Goal: Task Accomplishment & Management: Use online tool/utility

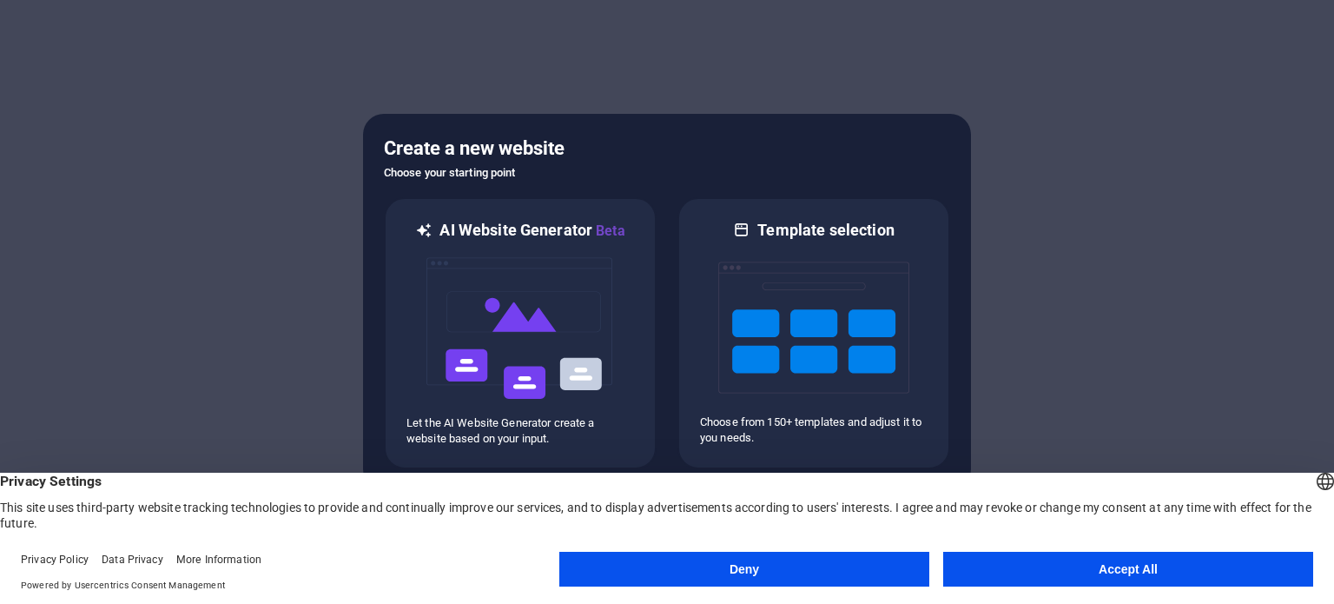
click at [1146, 569] on button "Accept All" at bounding box center [1128, 568] width 370 height 35
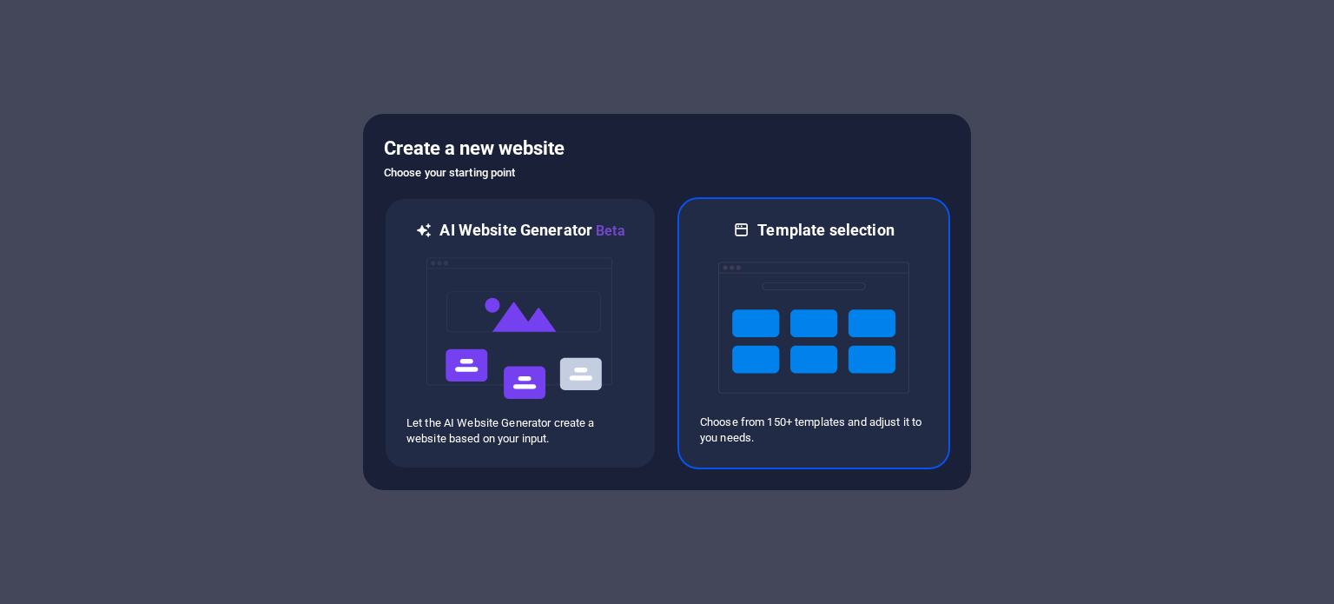
click at [821, 345] on img at bounding box center [813, 328] width 191 height 174
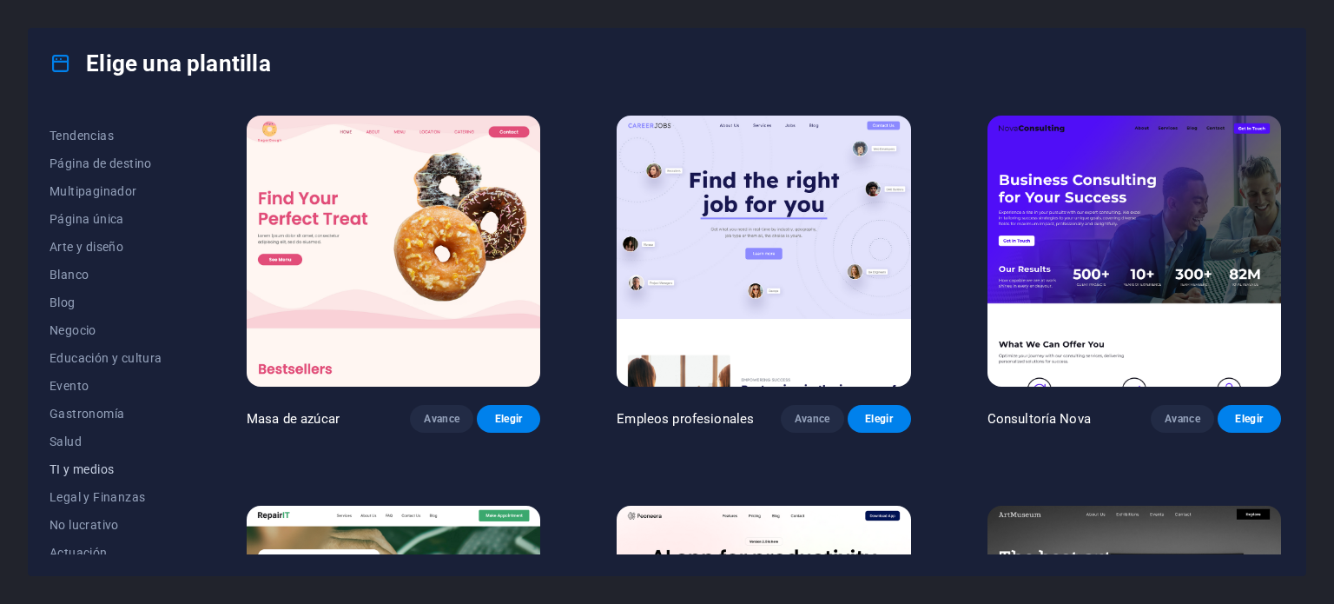
scroll to position [252, 0]
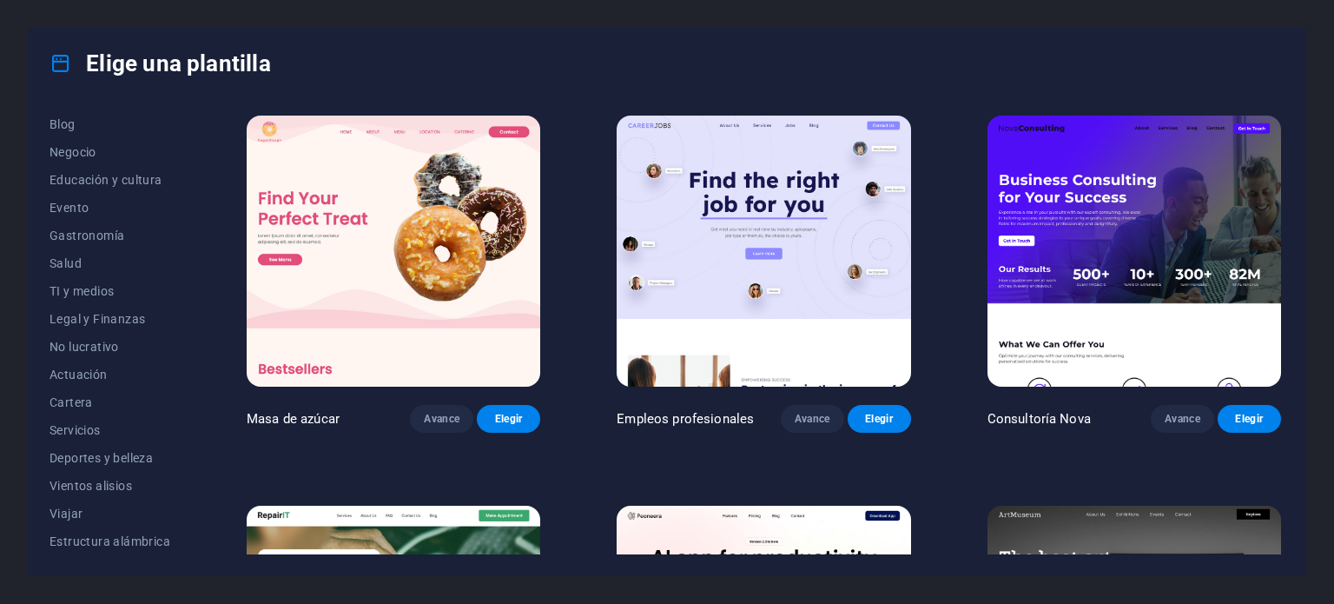
drag, startPoint x: 92, startPoint y: 292, endPoint x: 168, endPoint y: 309, distance: 78.4
click at [92, 292] on font "TI y medios" at bounding box center [81, 291] width 64 height 14
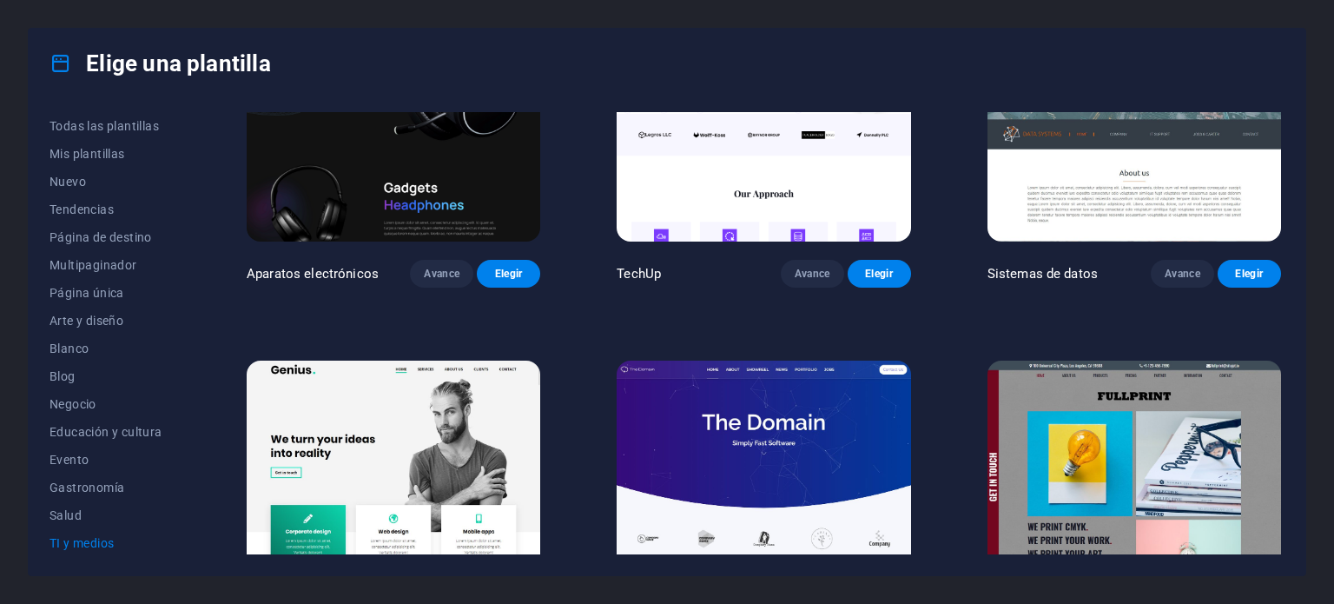
scroll to position [260, 0]
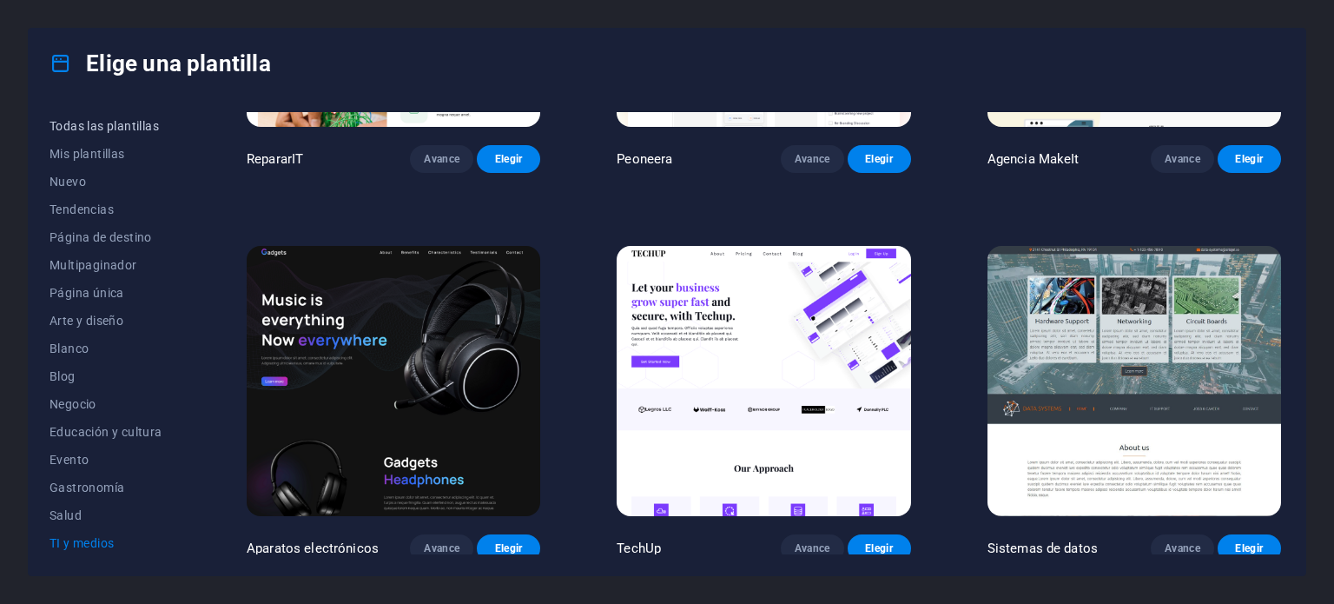
click at [155, 112] on button "Todas las plantillas" at bounding box center [109, 126] width 121 height 28
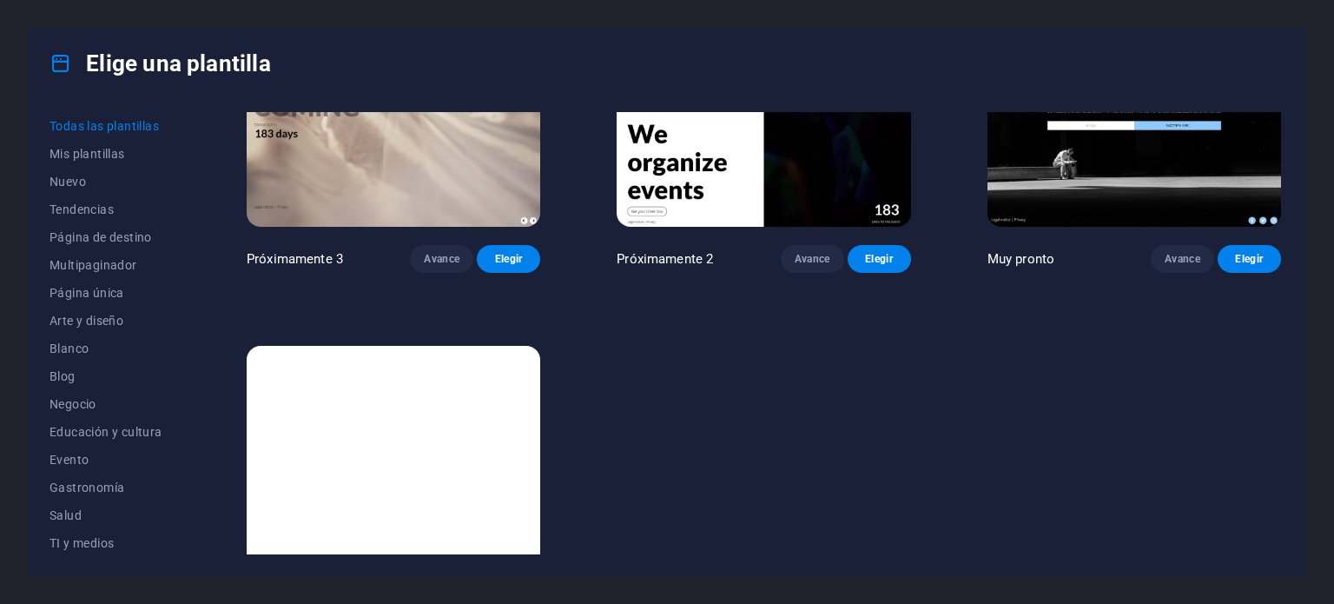
scroll to position [21245, 0]
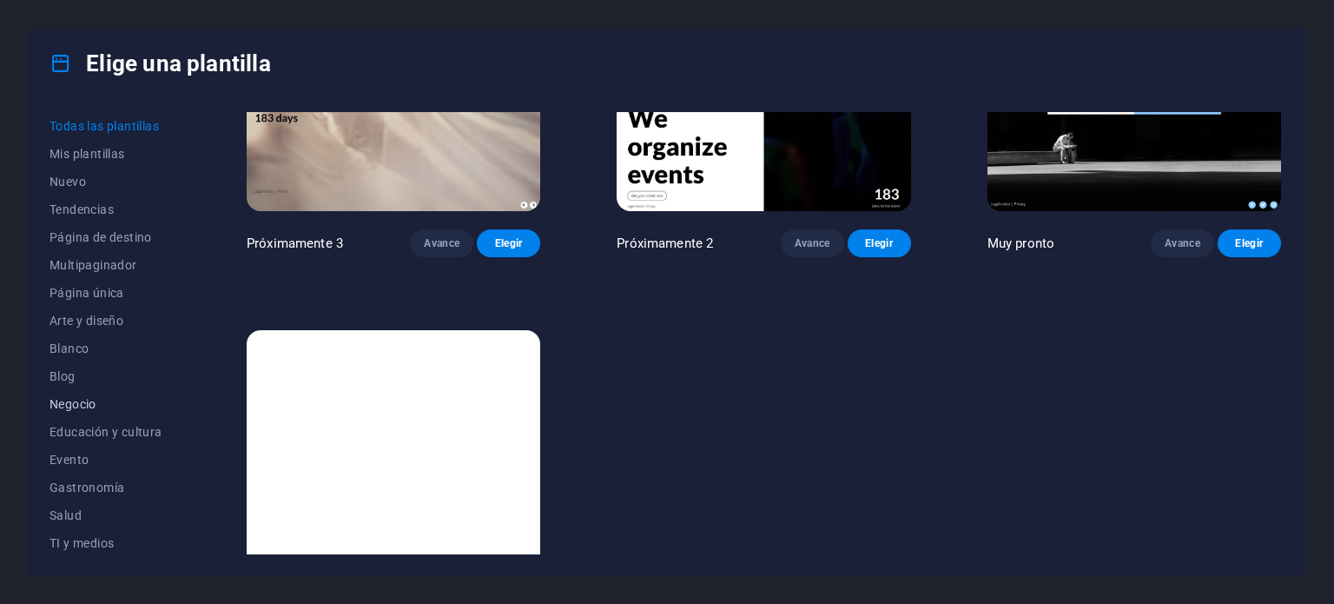
click at [95, 397] on font "Negocio" at bounding box center [72, 404] width 47 height 14
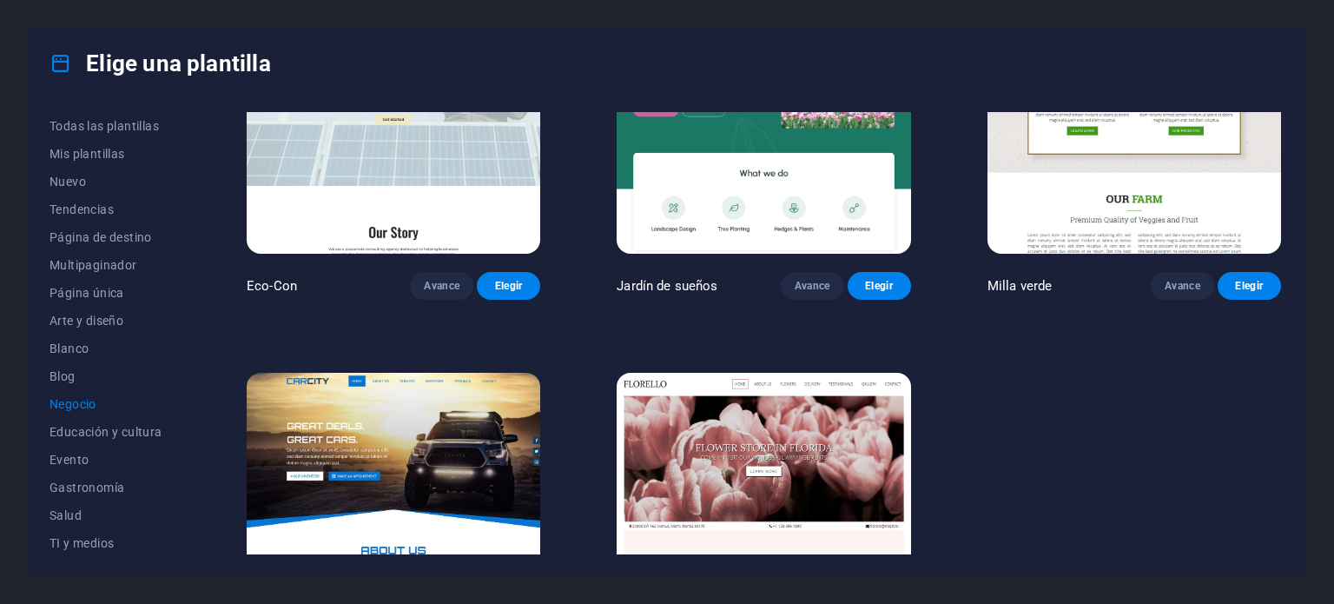
scroll to position [264, 0]
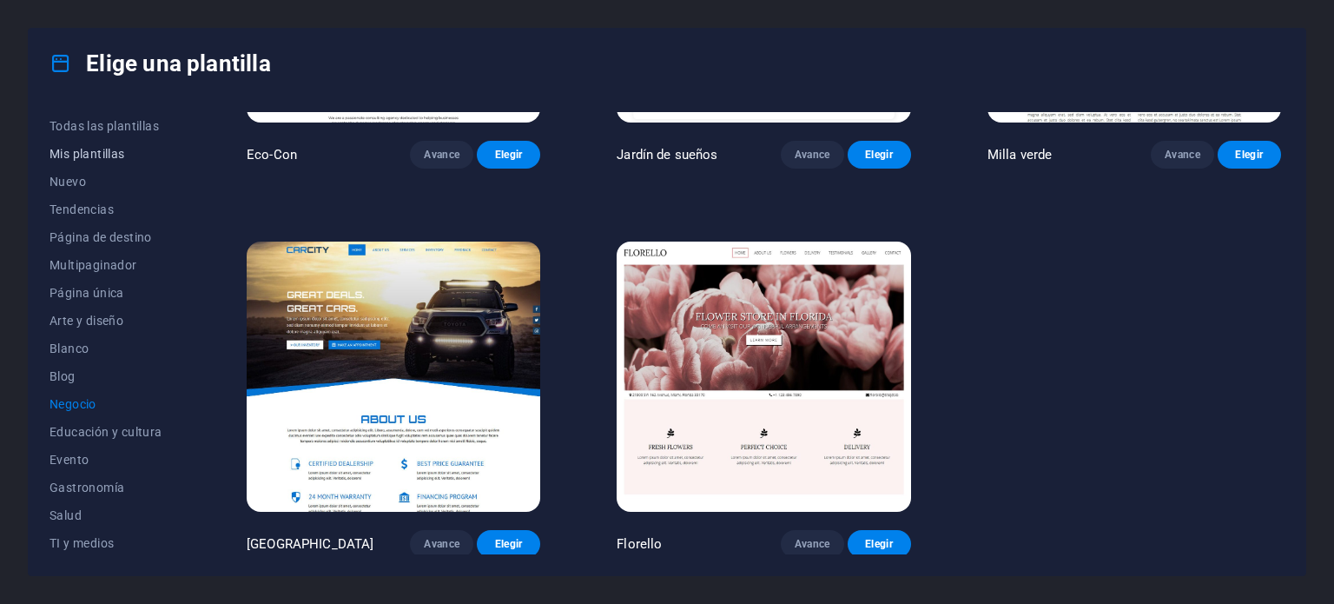
click at [95, 160] on font "Mis plantillas" at bounding box center [87, 154] width 76 height 14
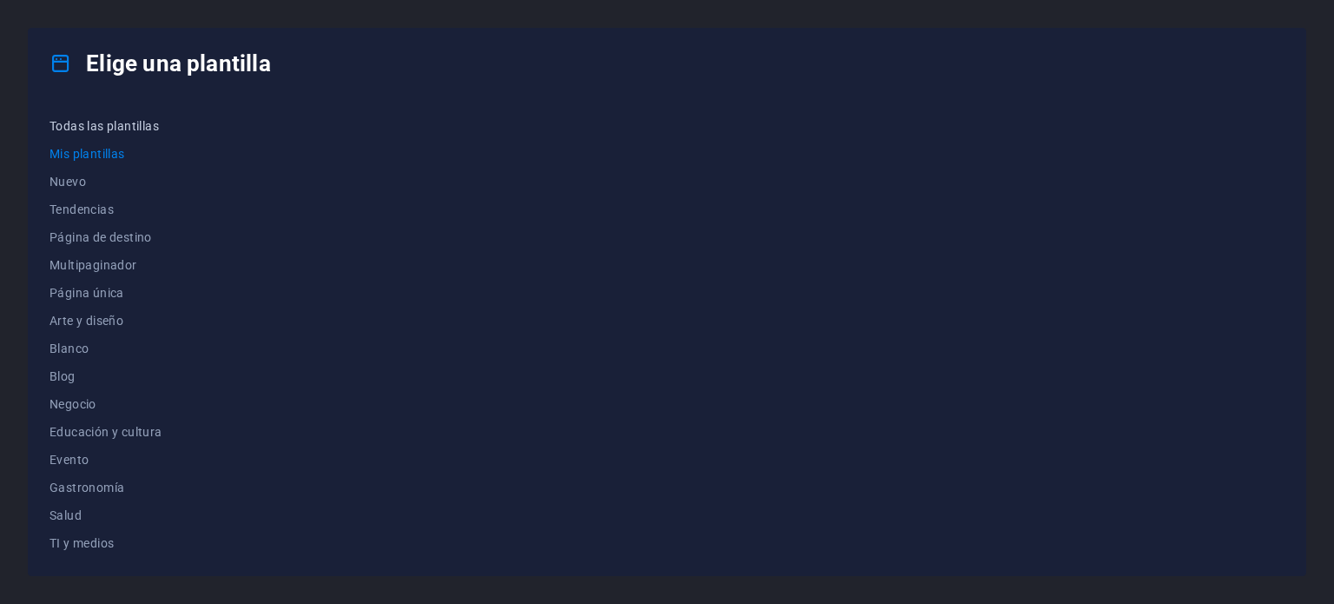
click at [126, 122] on font "Todas las plantillas" at bounding box center [103, 126] width 109 height 14
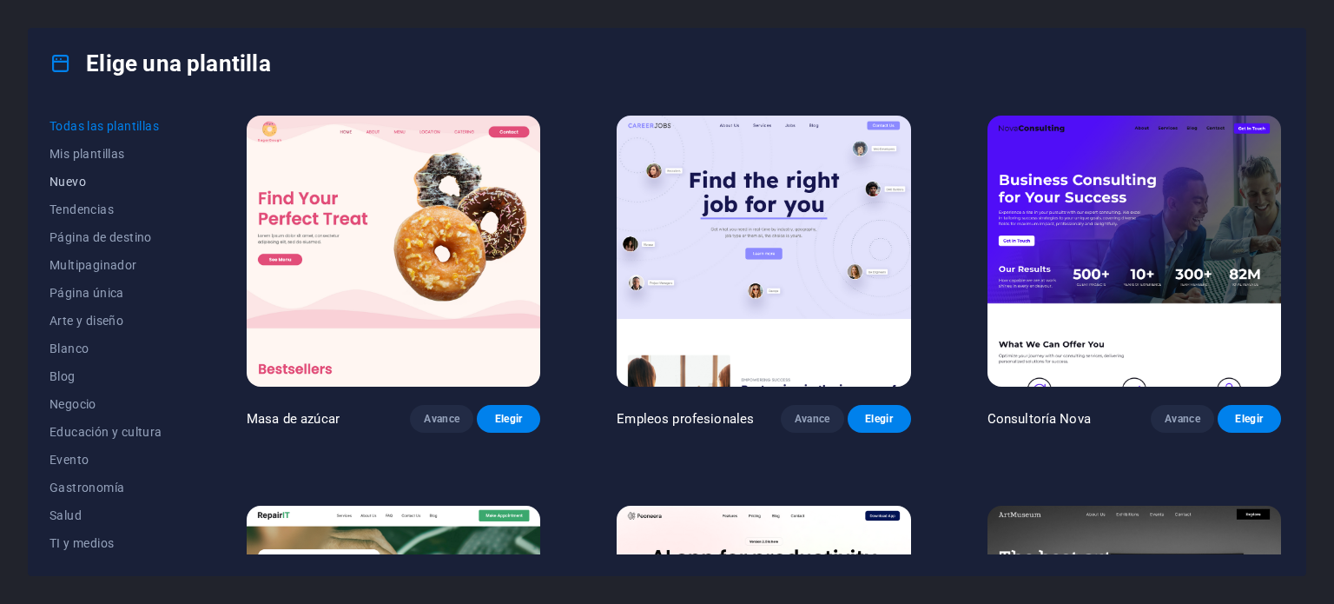
click at [73, 181] on font "Nuevo" at bounding box center [67, 182] width 36 height 14
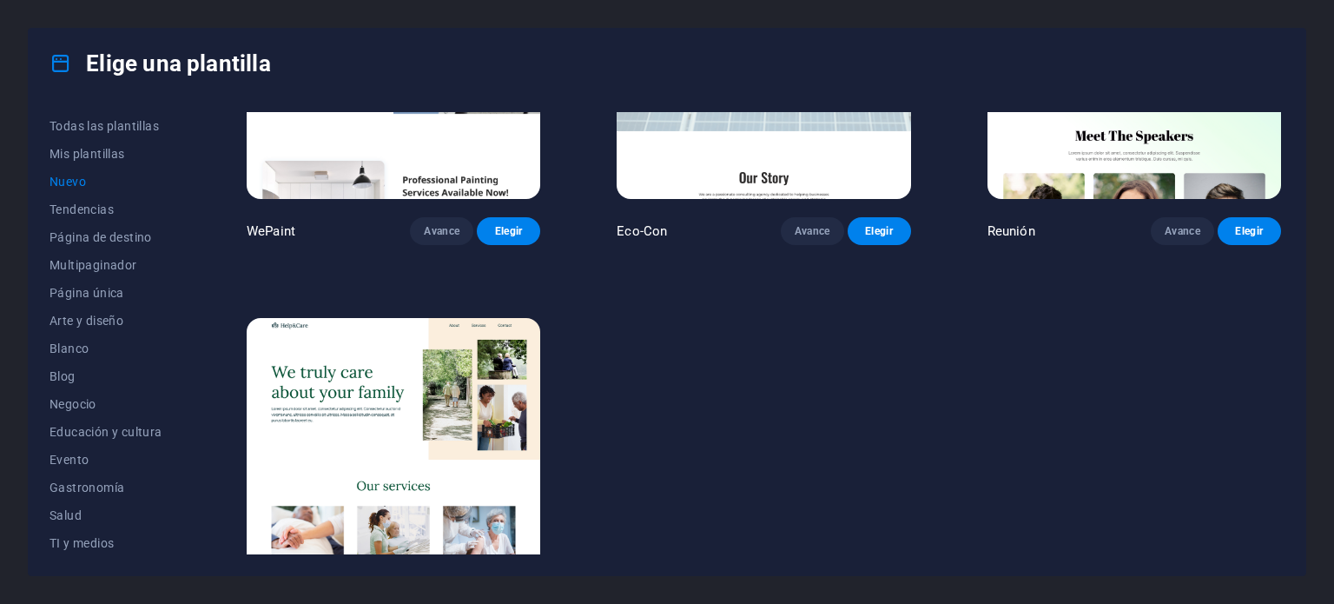
scroll to position [1429, 0]
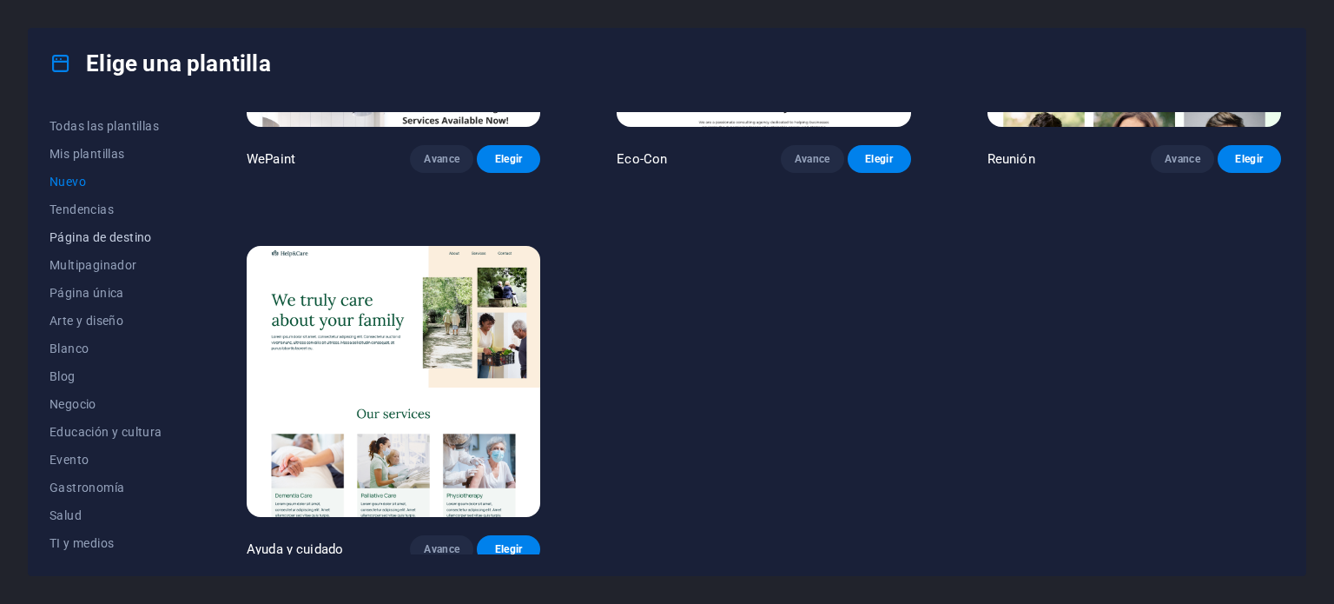
click at [112, 240] on font "Página de destino" at bounding box center [100, 237] width 102 height 14
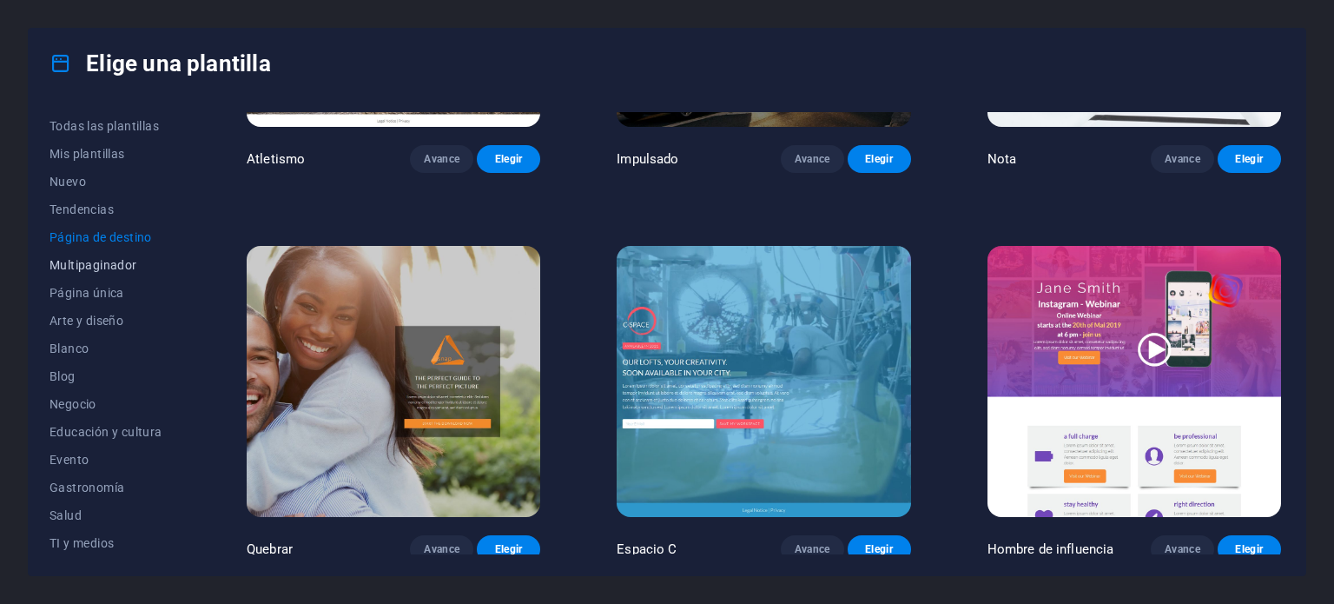
click at [122, 269] on font "Multipaginador" at bounding box center [93, 265] width 88 height 14
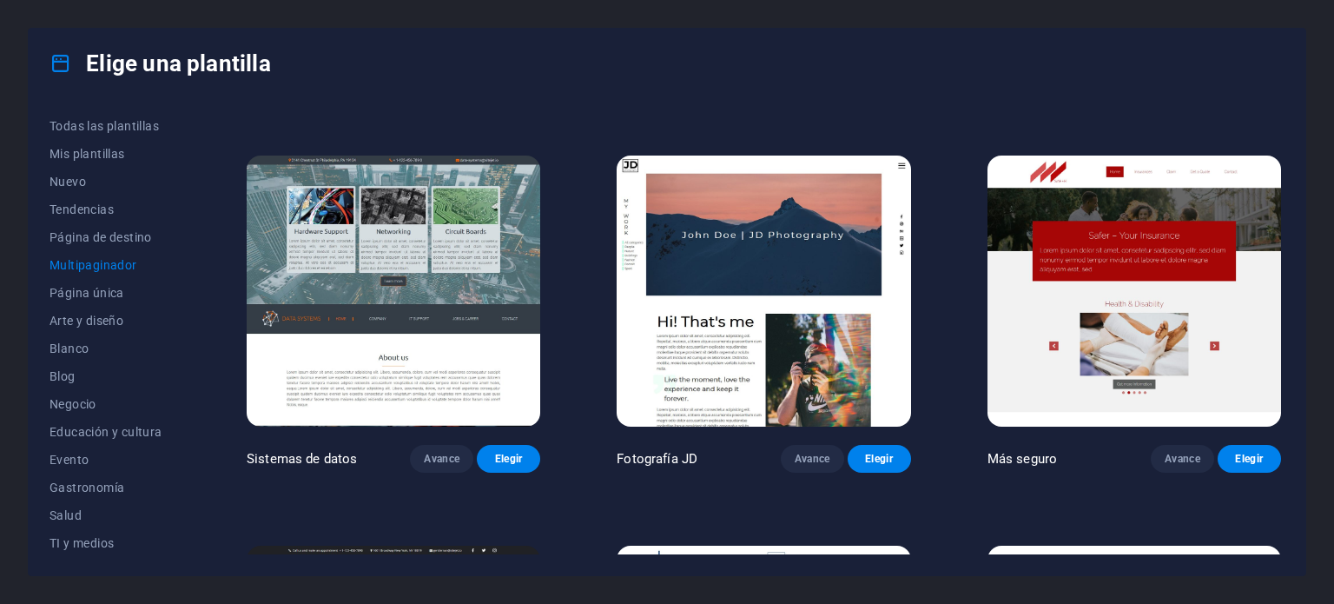
scroll to position [4555, 0]
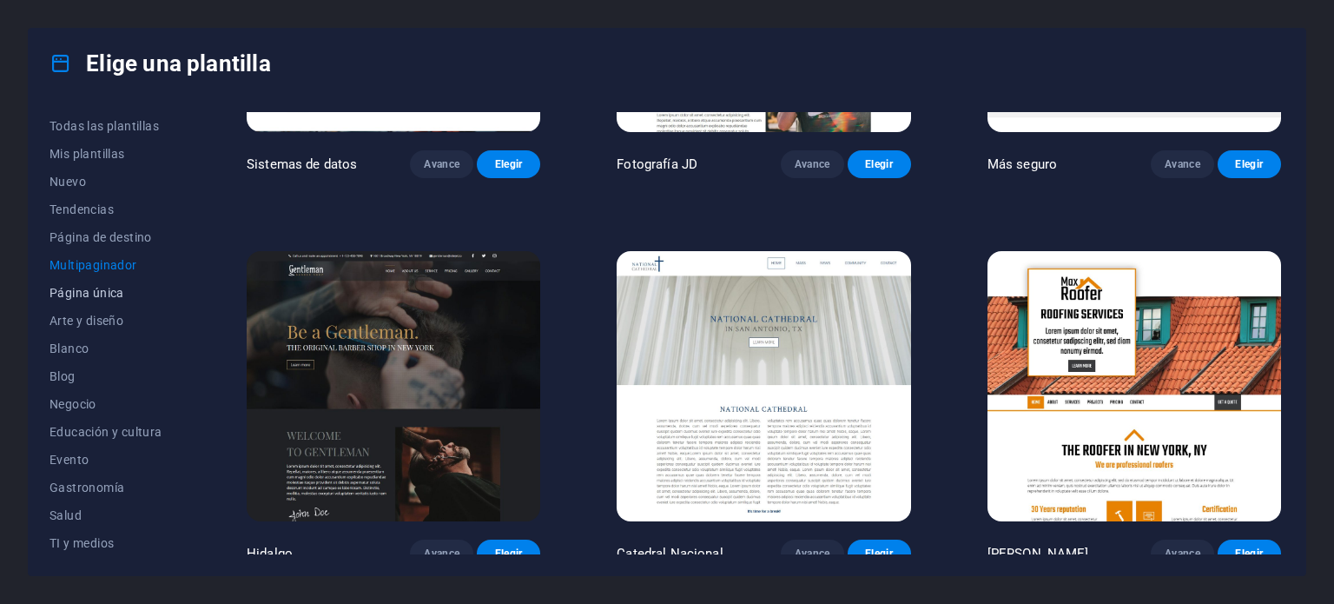
click at [107, 297] on font "Página única" at bounding box center [86, 293] width 75 height 14
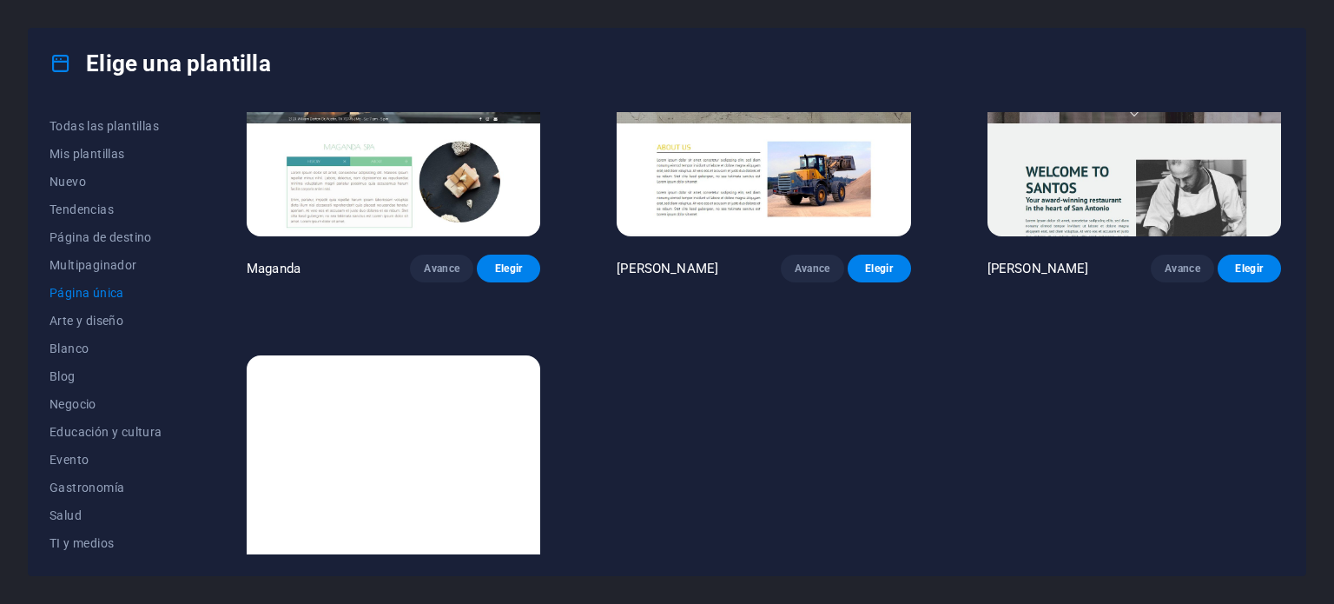
scroll to position [8806, 0]
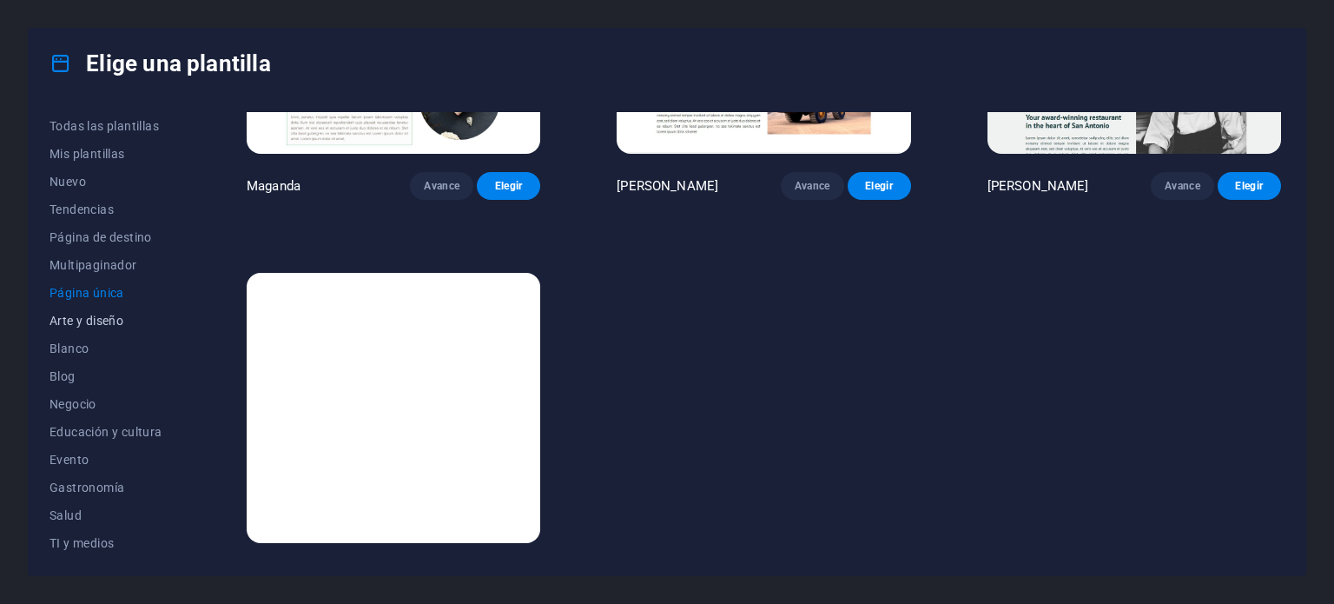
click at [96, 326] on font "Arte y diseño" at bounding box center [86, 320] width 74 height 14
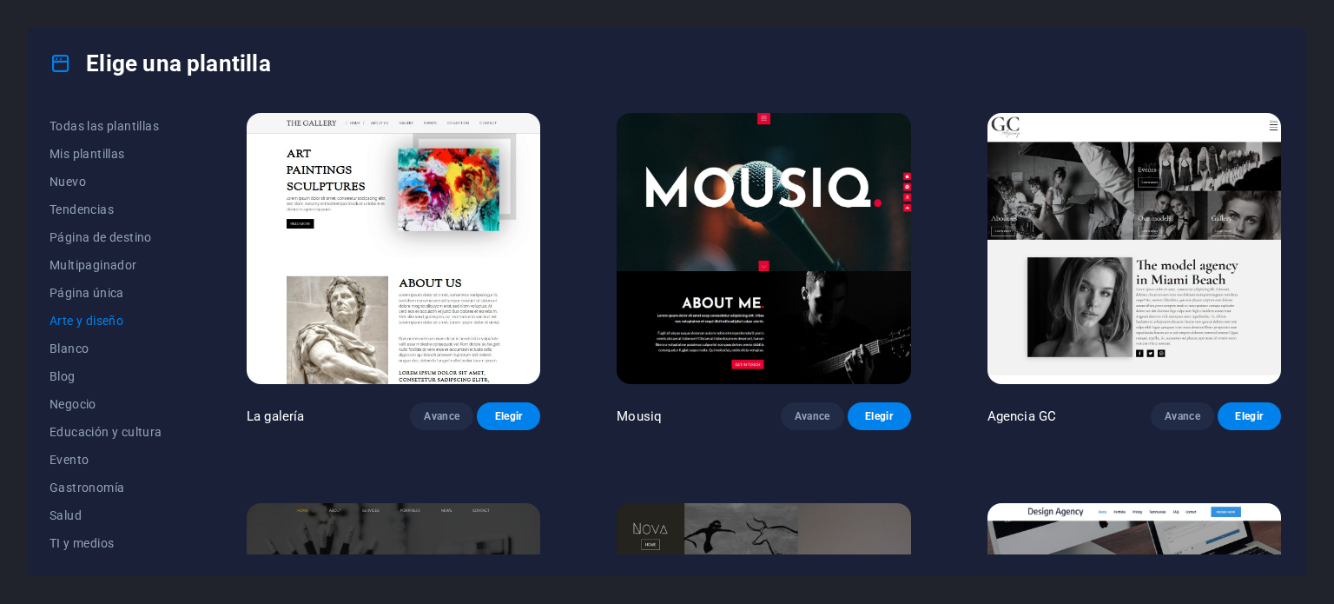
scroll to position [1216, 0]
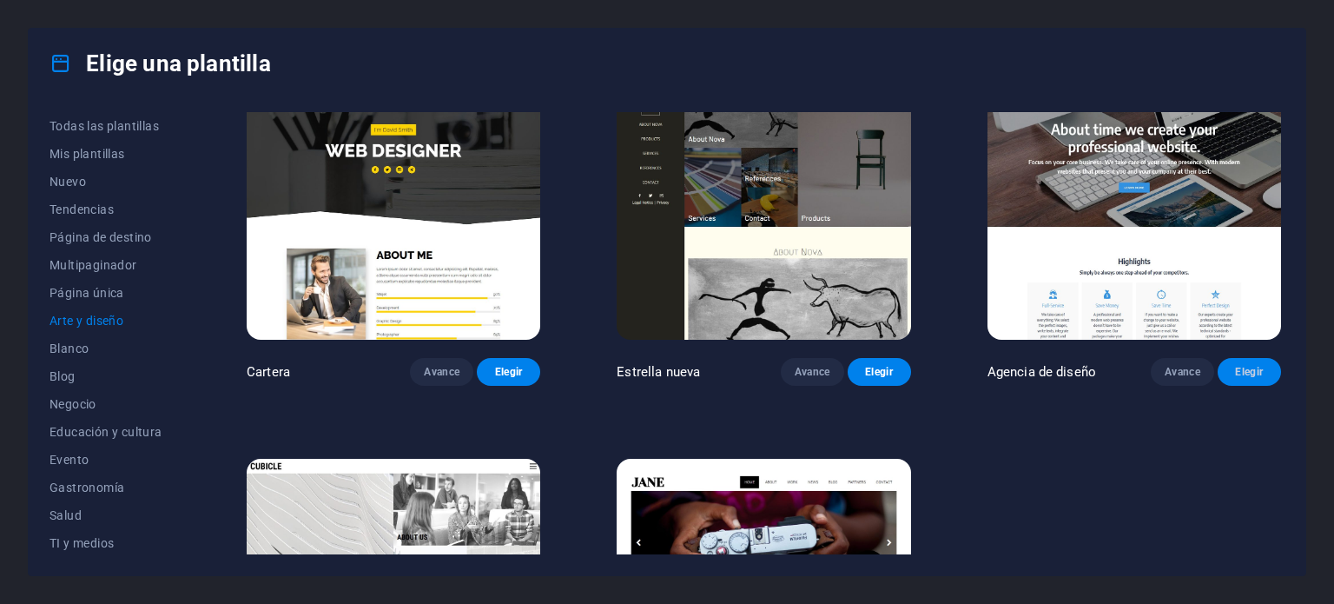
click at [1243, 366] on font "Elegir" at bounding box center [1249, 372] width 28 height 12
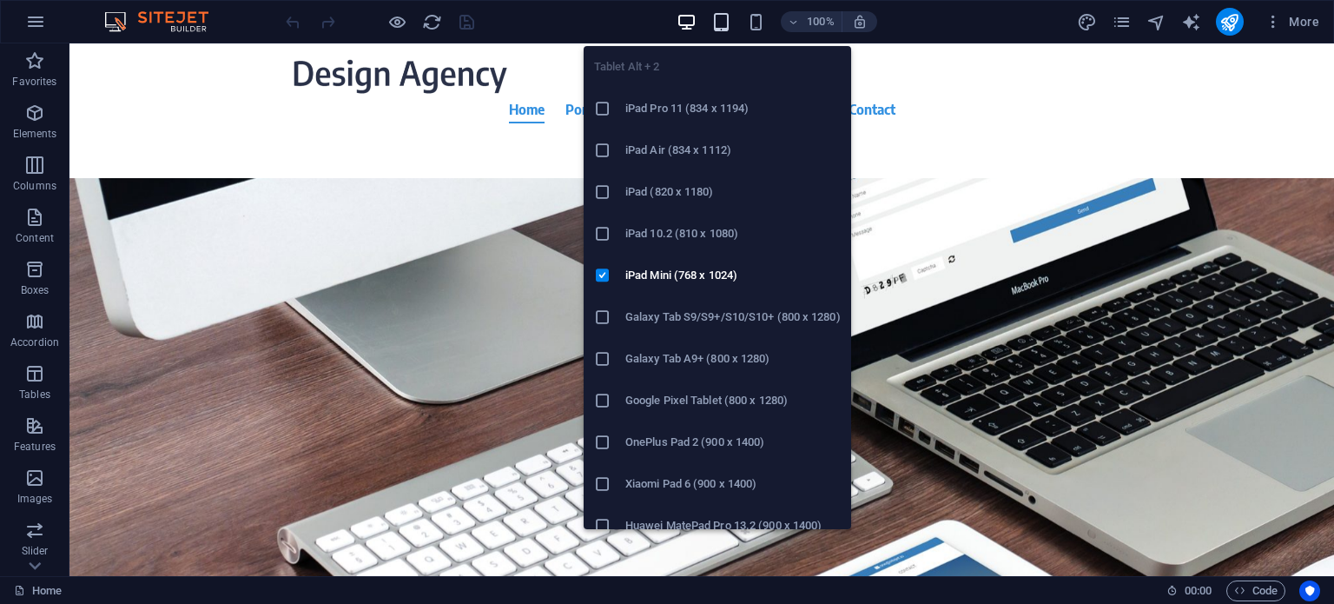
click at [722, 21] on icon "button" at bounding box center [721, 22] width 20 height 20
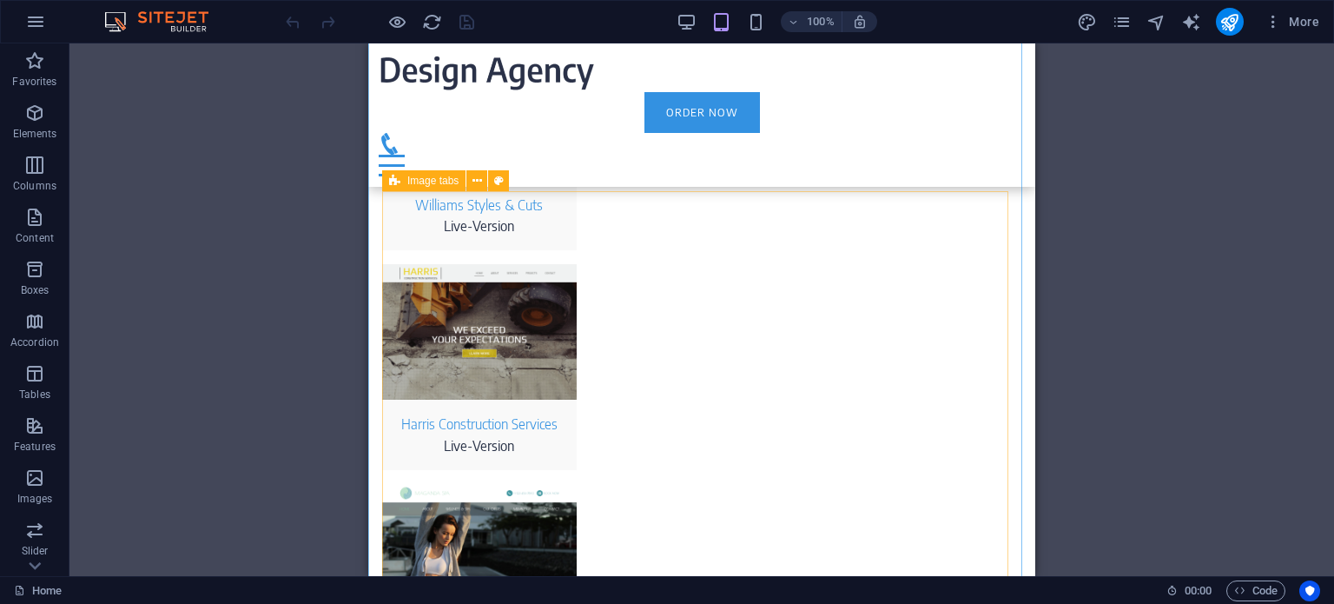
scroll to position [5384, 0]
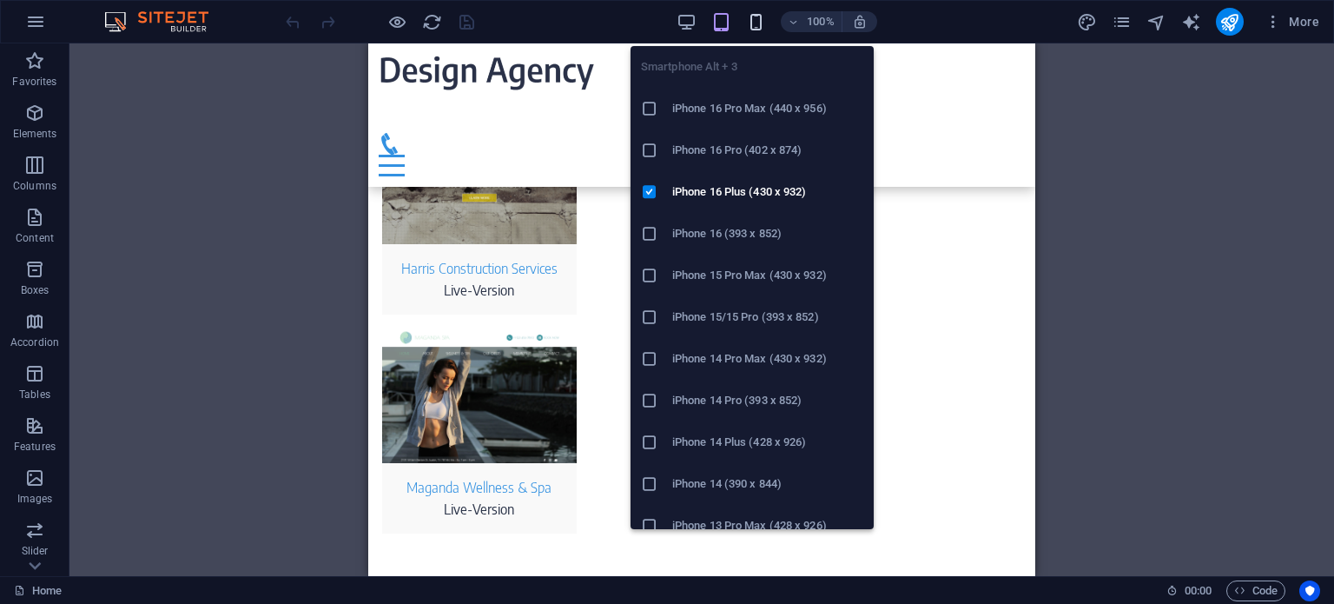
click at [761, 22] on icon "button" at bounding box center [756, 22] width 20 height 20
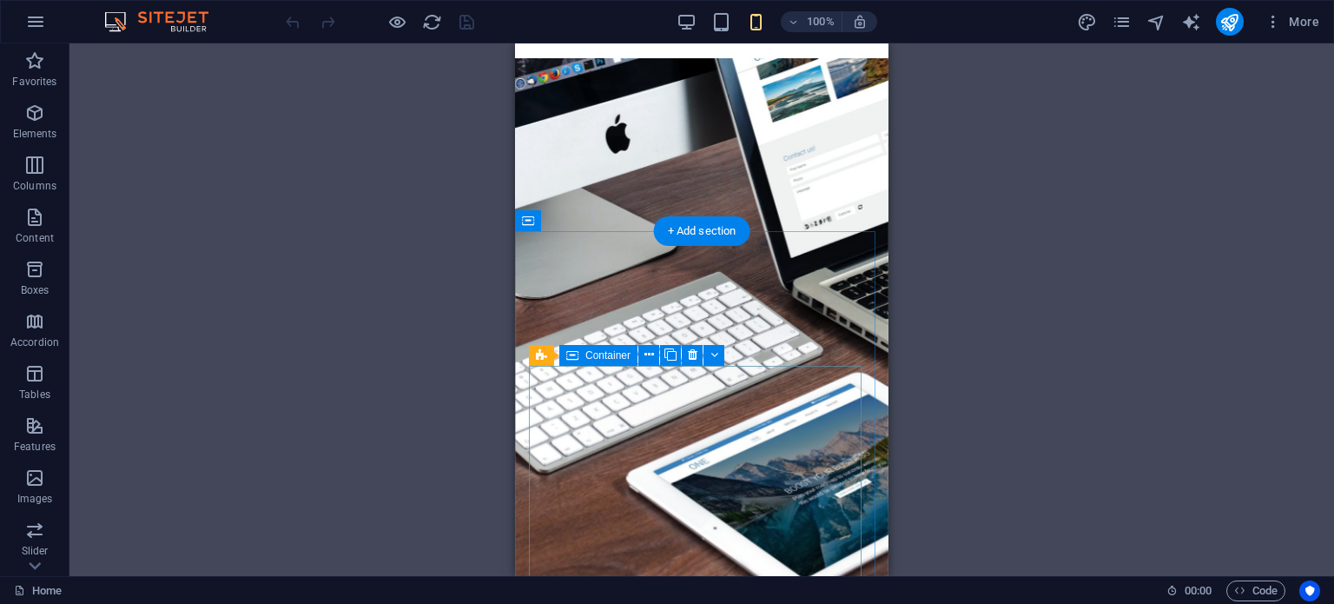
scroll to position [0, 0]
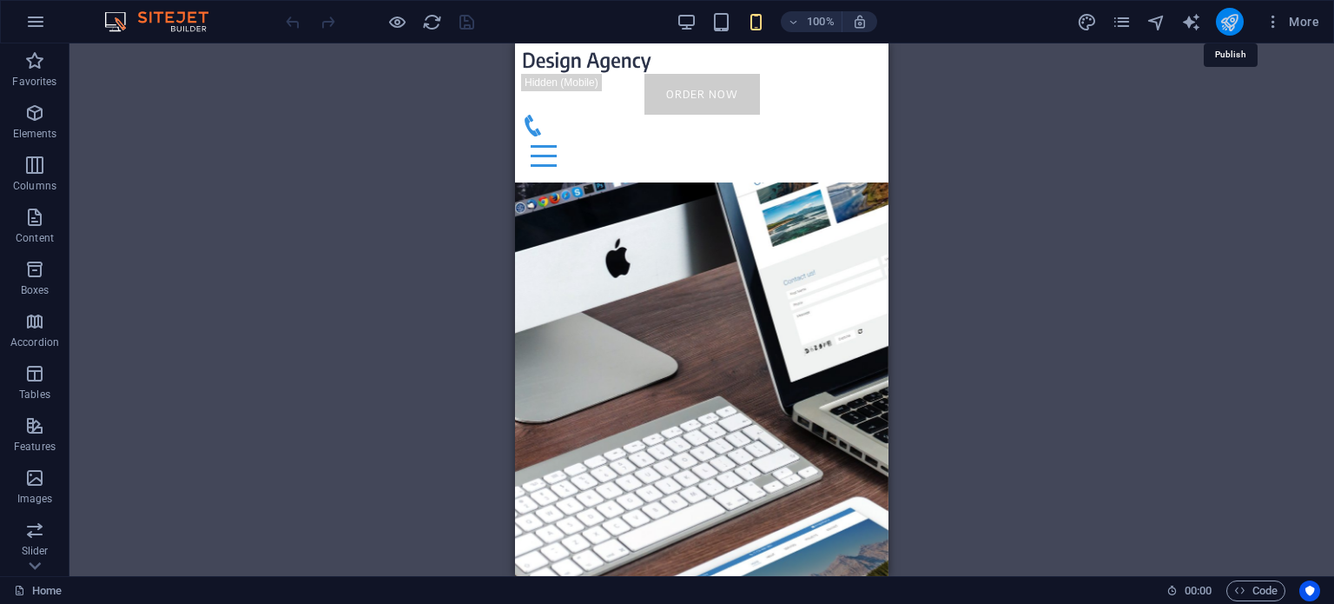
click at [1233, 22] on icon "publish" at bounding box center [1229, 22] width 20 height 20
